Goal: Book appointment/travel/reservation

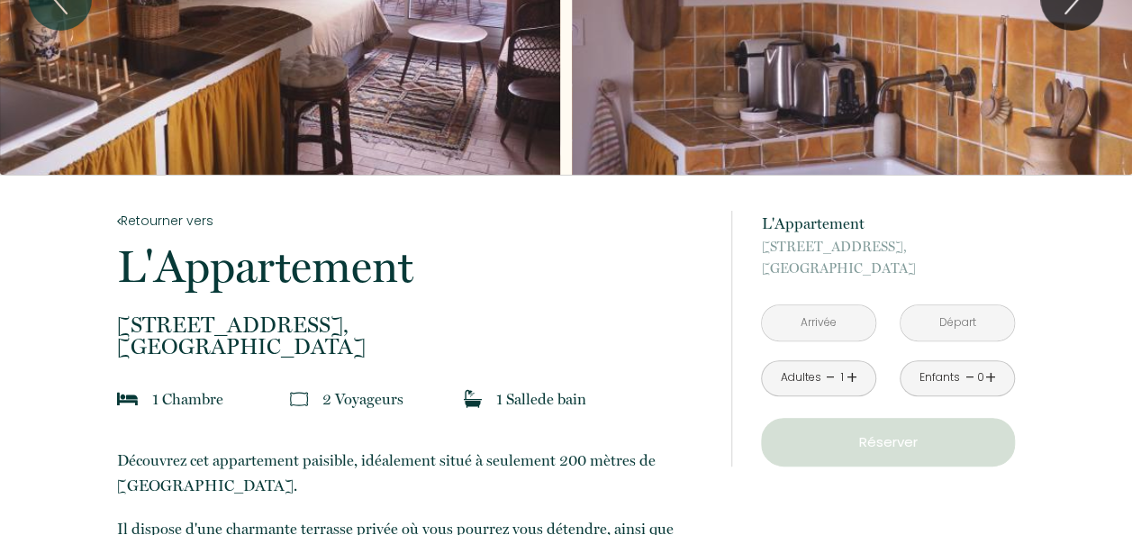
scroll to position [178, 0]
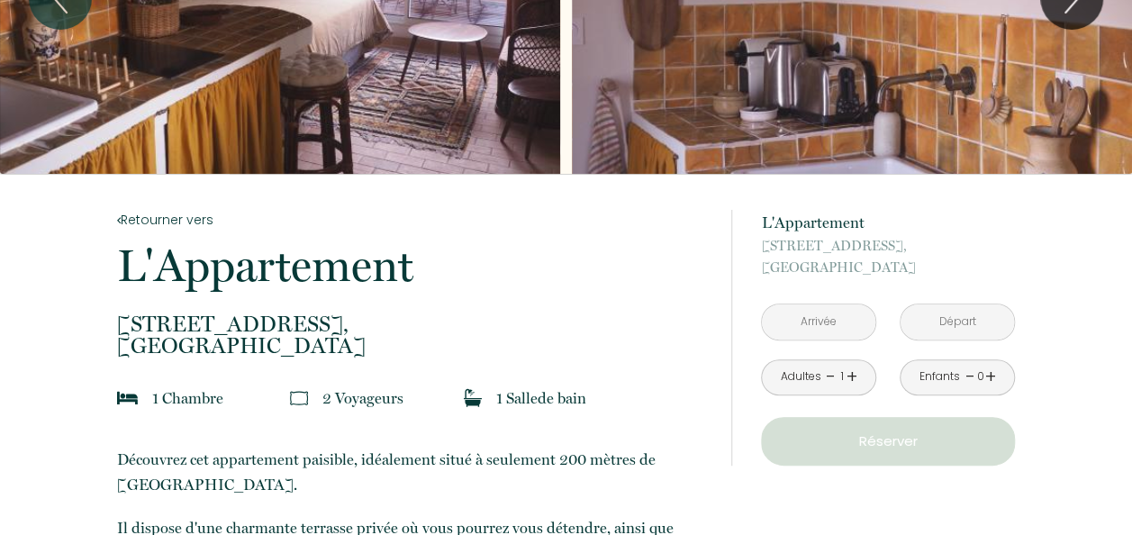
click at [853, 377] on link "+" at bounding box center [852, 377] width 11 height 28
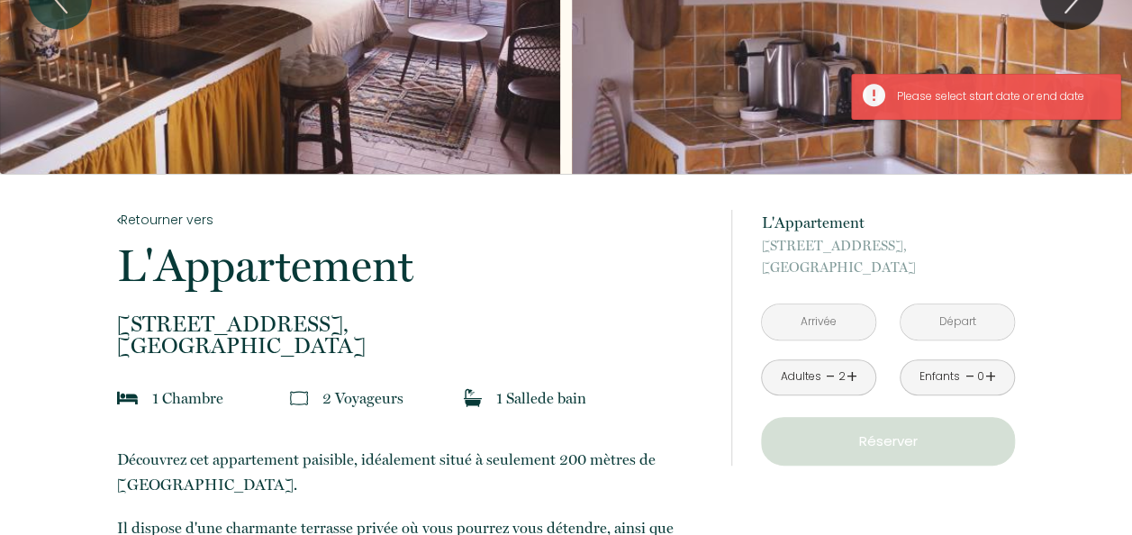
click at [840, 319] on input "text" at bounding box center [819, 321] width 114 height 35
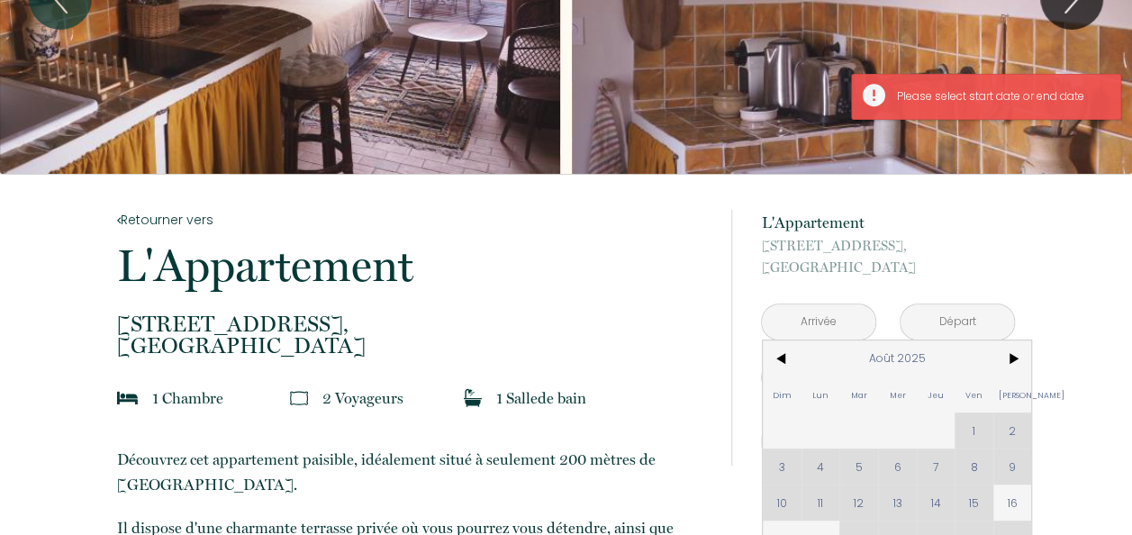
scroll to position [227, 0]
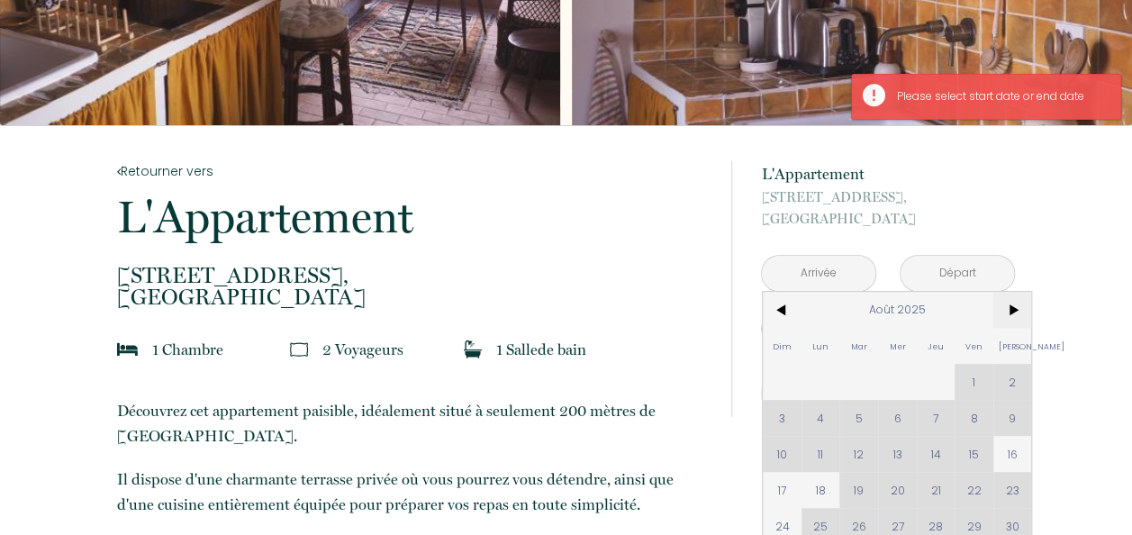
click at [1005, 311] on span ">" at bounding box center [1013, 310] width 39 height 36
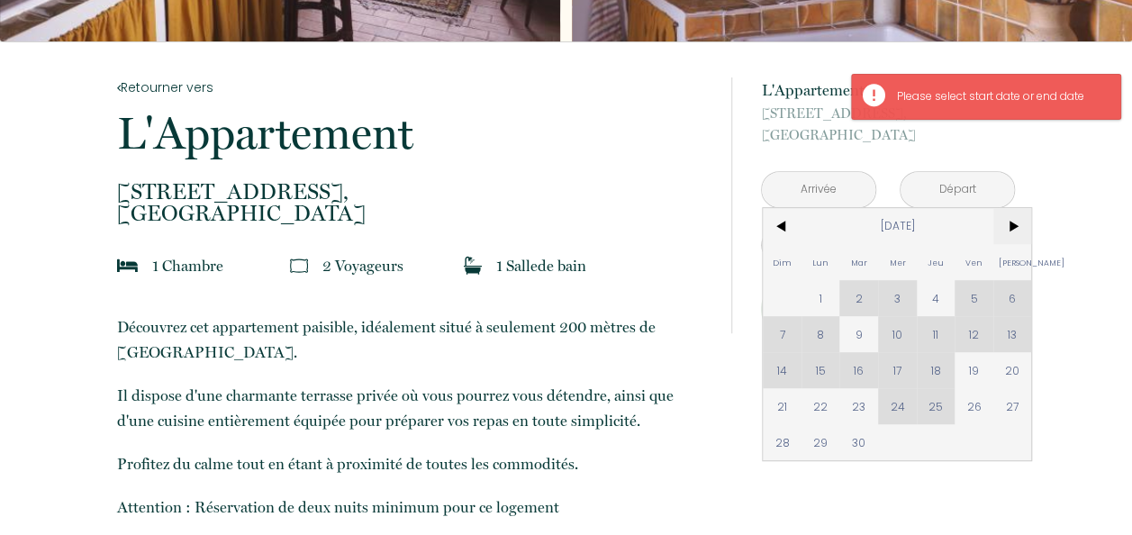
scroll to position [312, 0]
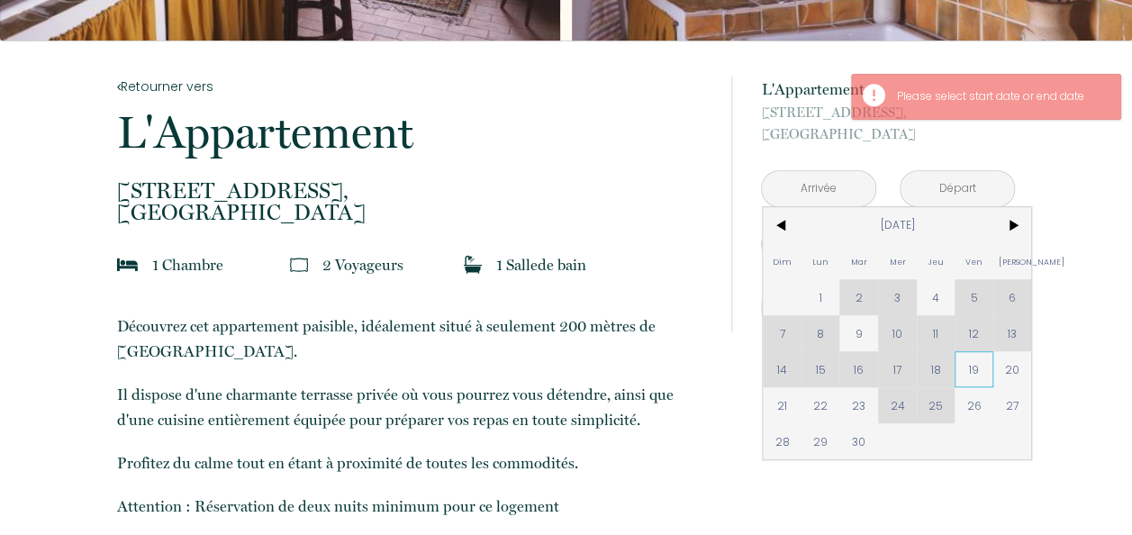
click at [977, 371] on span "19" at bounding box center [974, 369] width 39 height 36
type input "Ven 19 Sep 2025"
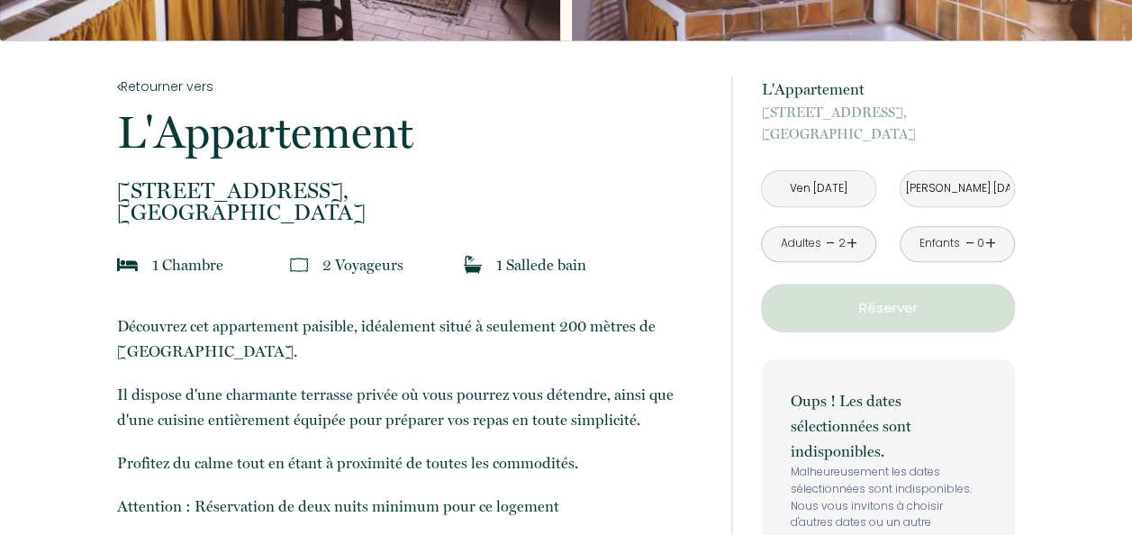
click at [949, 184] on input "Sam 20 Sep 2025" at bounding box center [958, 188] width 114 height 35
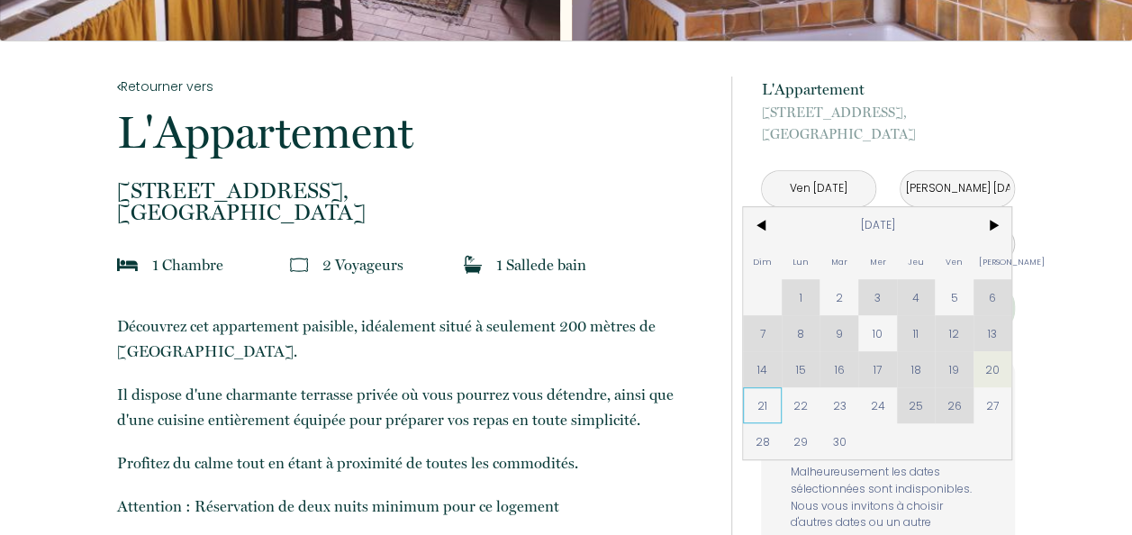
click at [766, 403] on span "21" at bounding box center [762, 405] width 39 height 36
type input "Dim 21 Sep 2025"
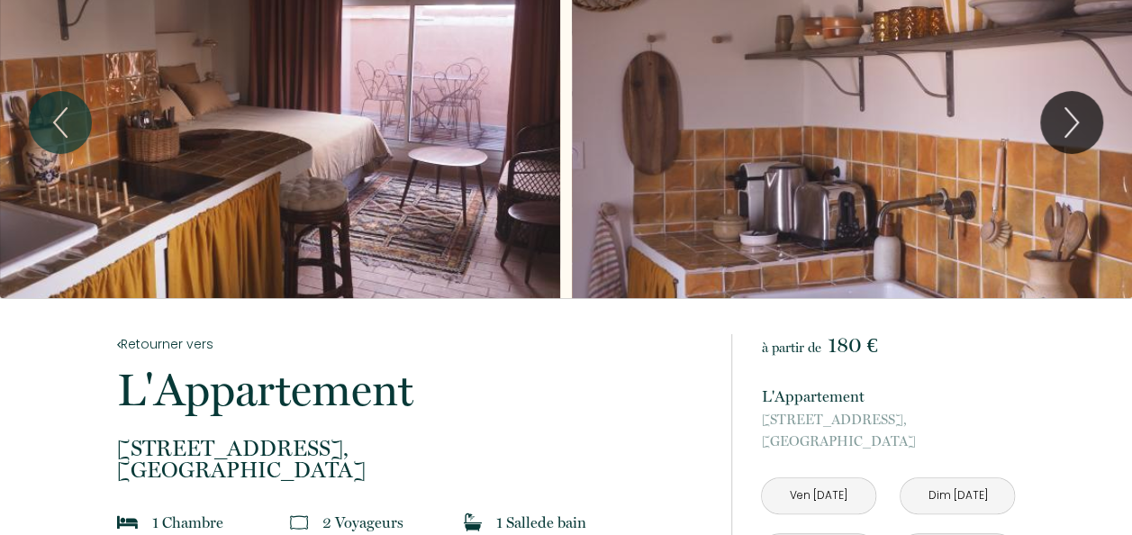
scroll to position [0, 0]
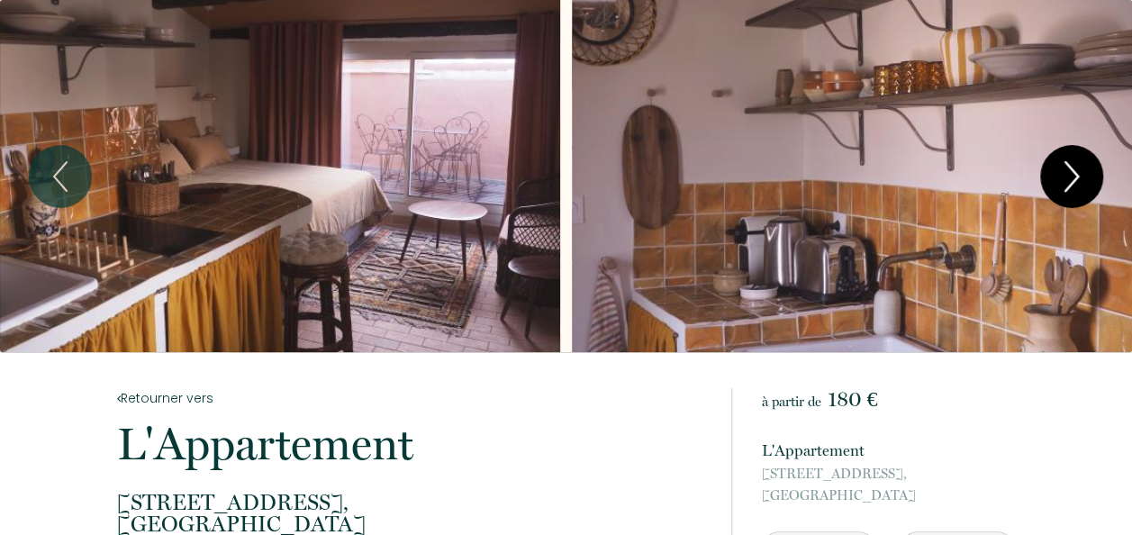
click at [1062, 186] on icon "Next" at bounding box center [1072, 177] width 38 height 54
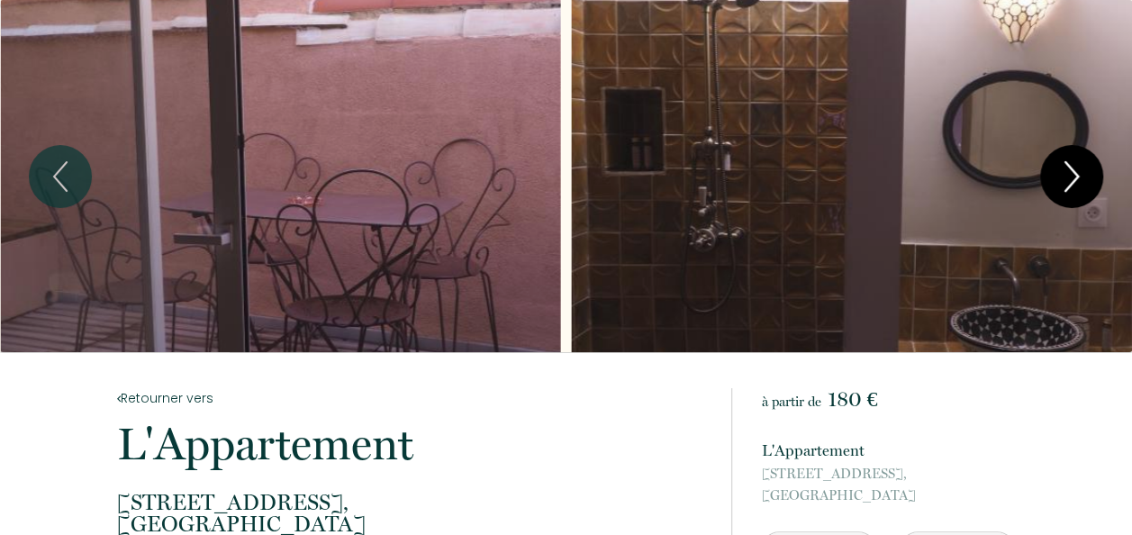
drag, startPoint x: 1062, startPoint y: 186, endPoint x: 1076, endPoint y: 180, distance: 15.7
drag, startPoint x: 1076, startPoint y: 180, endPoint x: 1038, endPoint y: 50, distance: 135.4
click at [1038, 50] on div "Slideshow" at bounding box center [852, 176] width 560 height 352
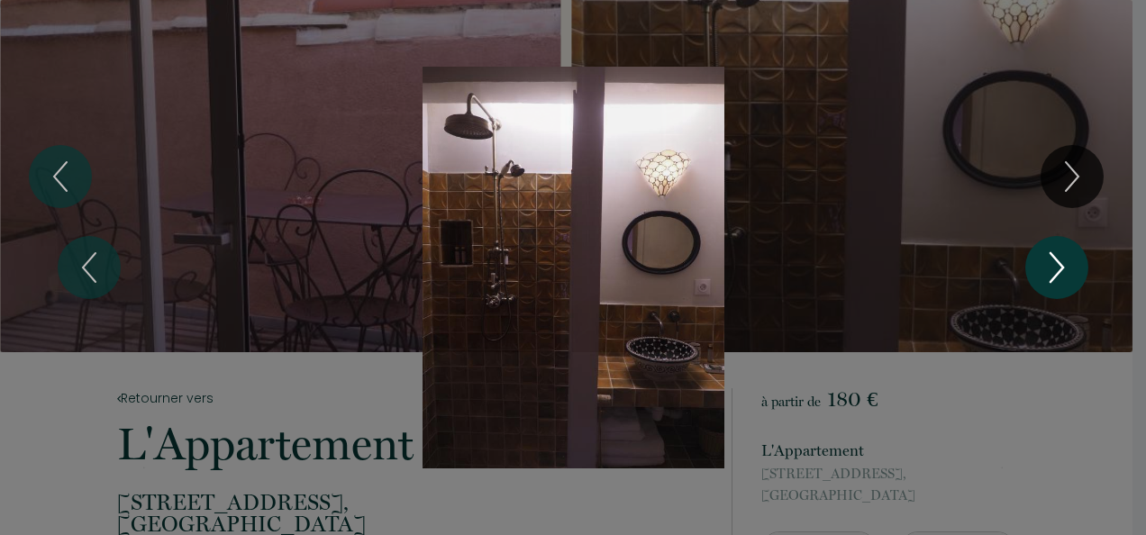
click at [1050, 258] on icon "Next" at bounding box center [1057, 268] width 38 height 54
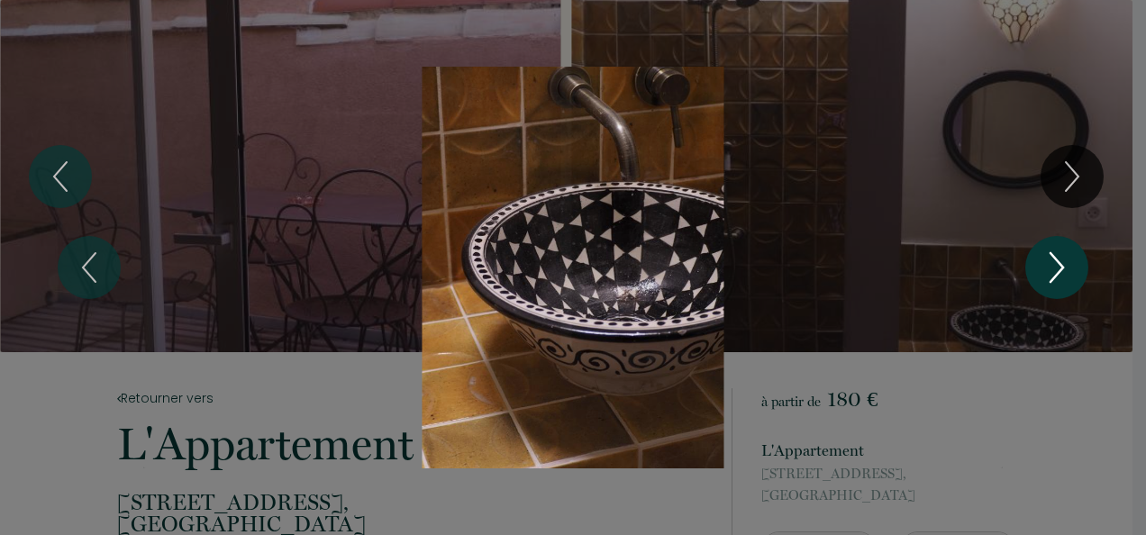
click at [1050, 258] on icon "Next" at bounding box center [1057, 268] width 38 height 54
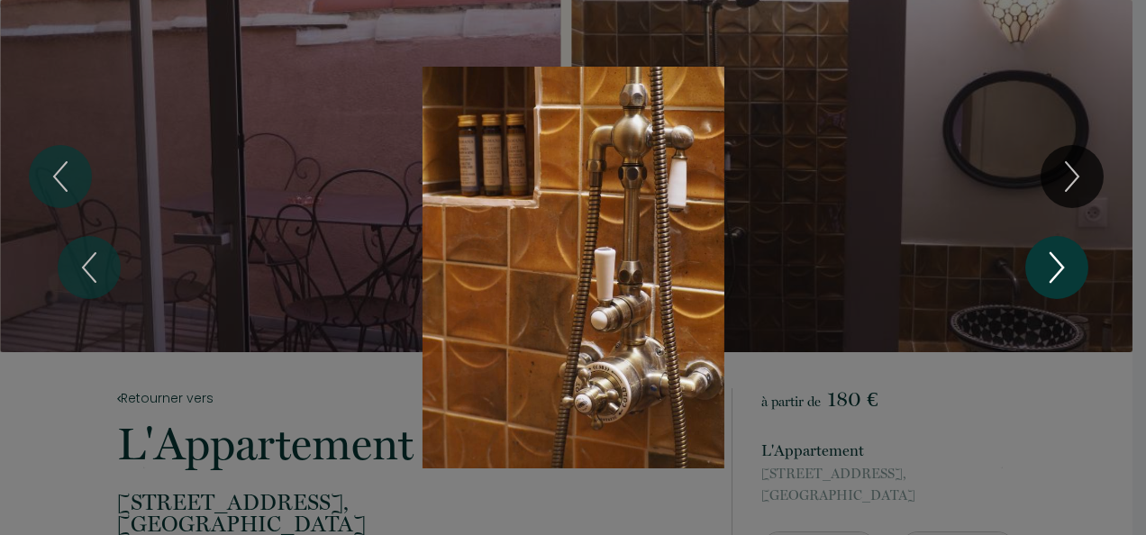
click at [1050, 258] on icon "Next" at bounding box center [1057, 268] width 38 height 54
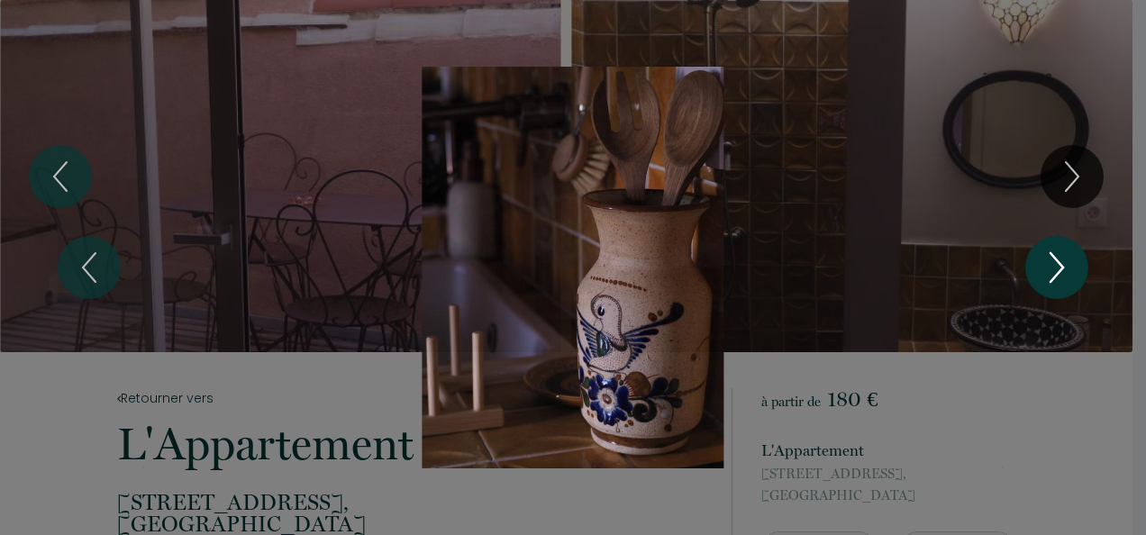
click at [1050, 258] on icon "Next" at bounding box center [1057, 268] width 38 height 54
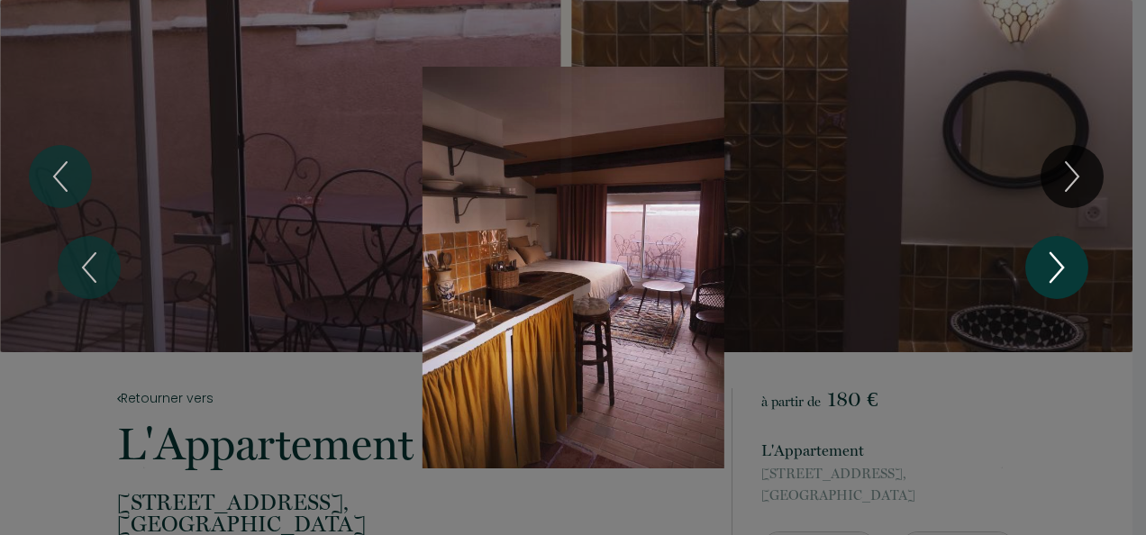
click at [1050, 258] on icon "Next" at bounding box center [1057, 268] width 38 height 54
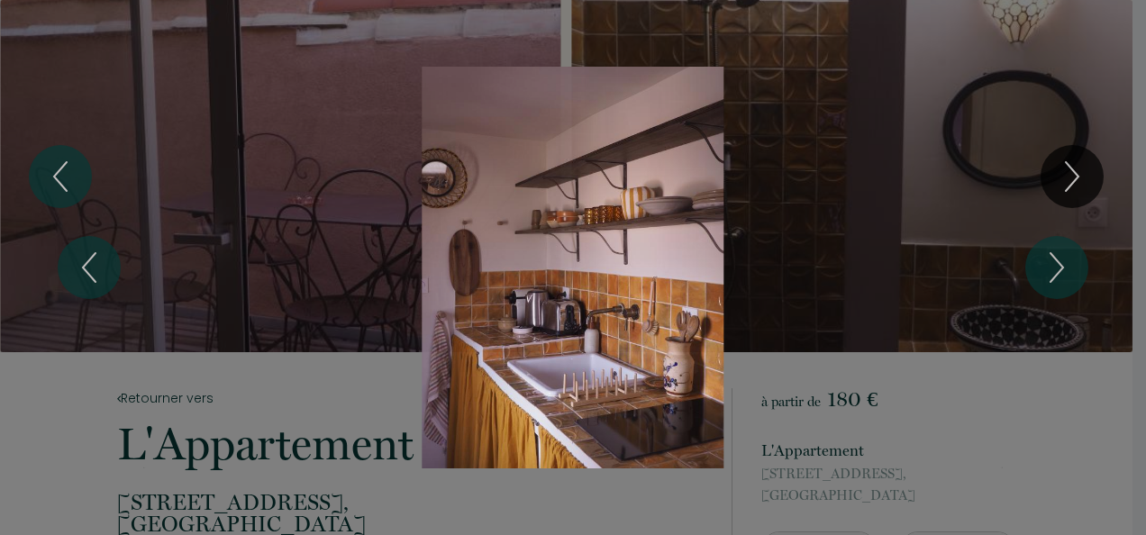
click at [821, 191] on div "Slideshow" at bounding box center [572, 268] width 859 height 402
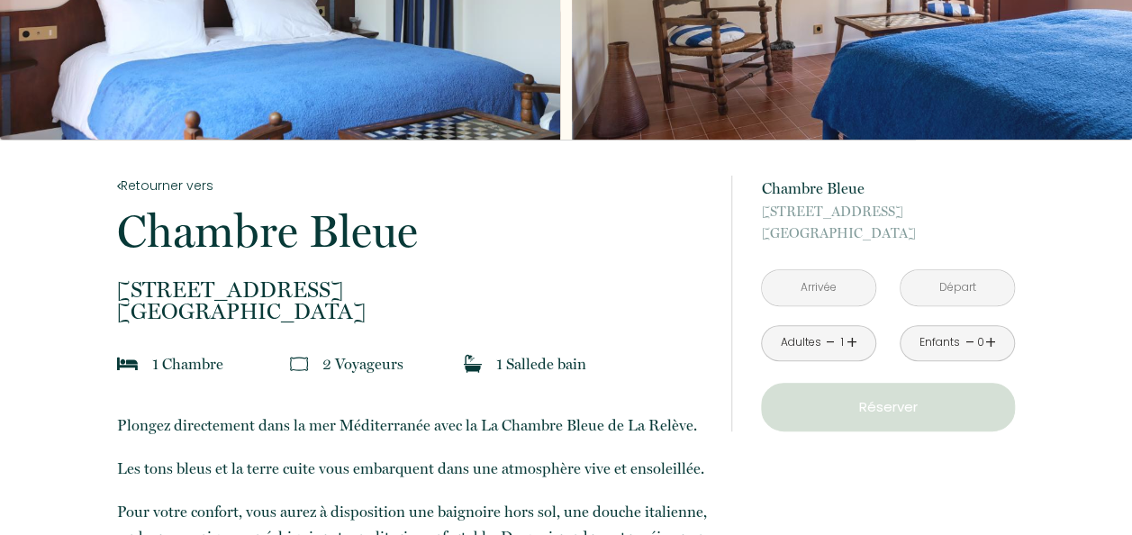
scroll to position [259, 0]
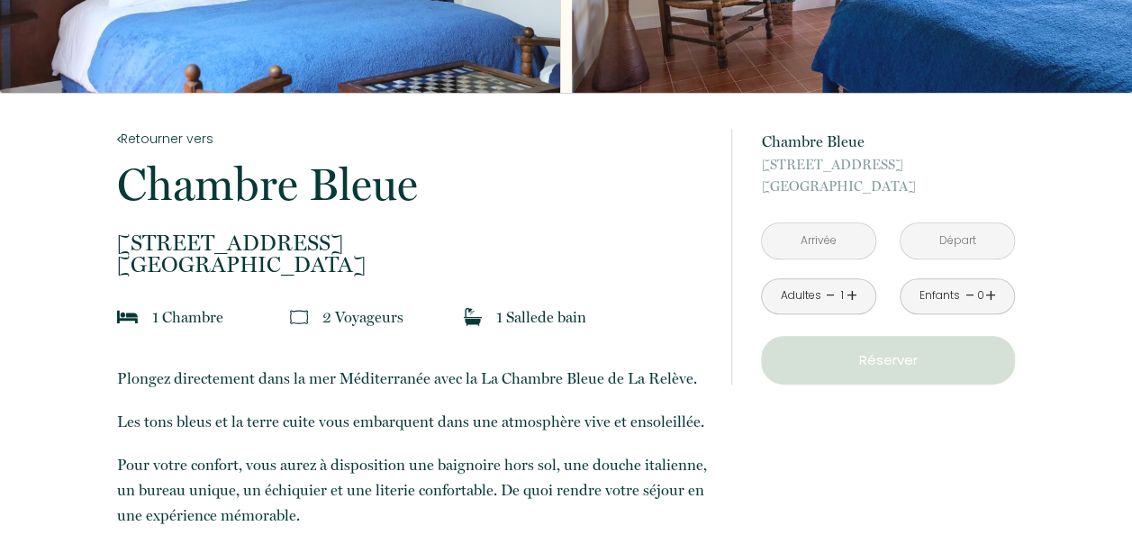
click at [829, 241] on input "text" at bounding box center [819, 240] width 114 height 35
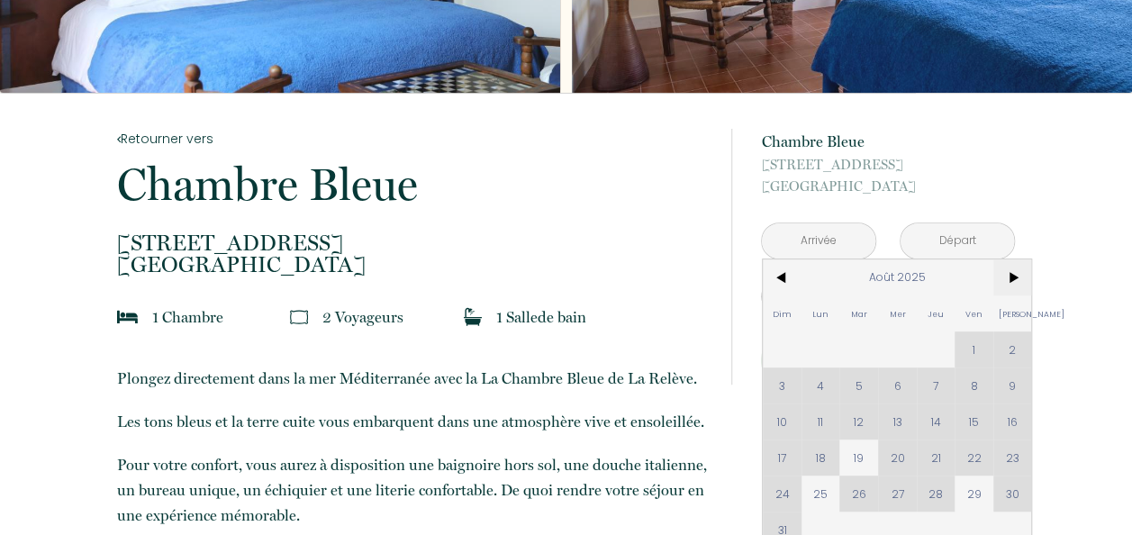
click at [1010, 276] on span ">" at bounding box center [1013, 277] width 39 height 36
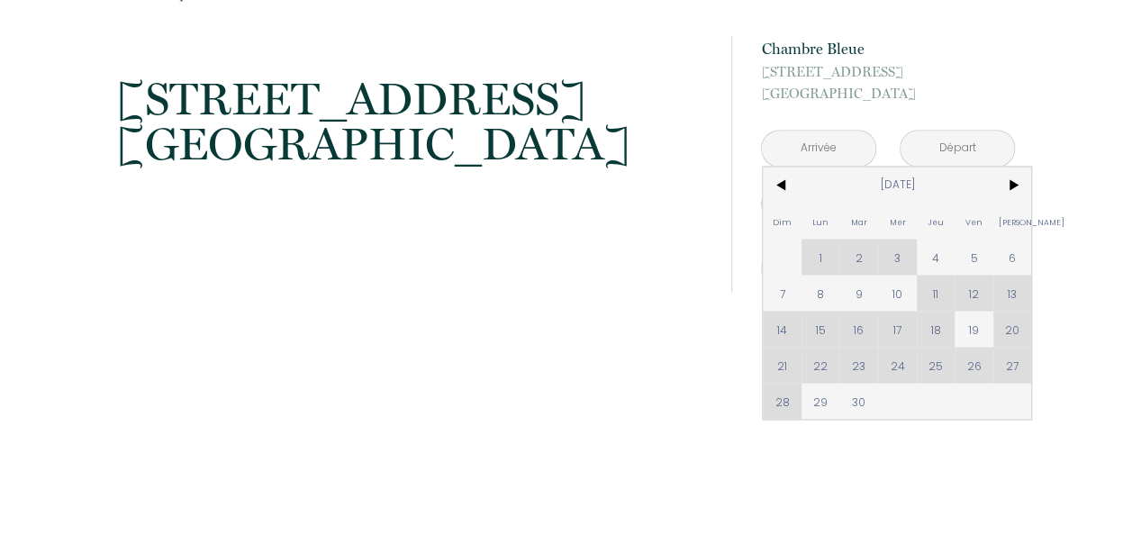
scroll to position [1490, 0]
